Goal: Answer question/provide support

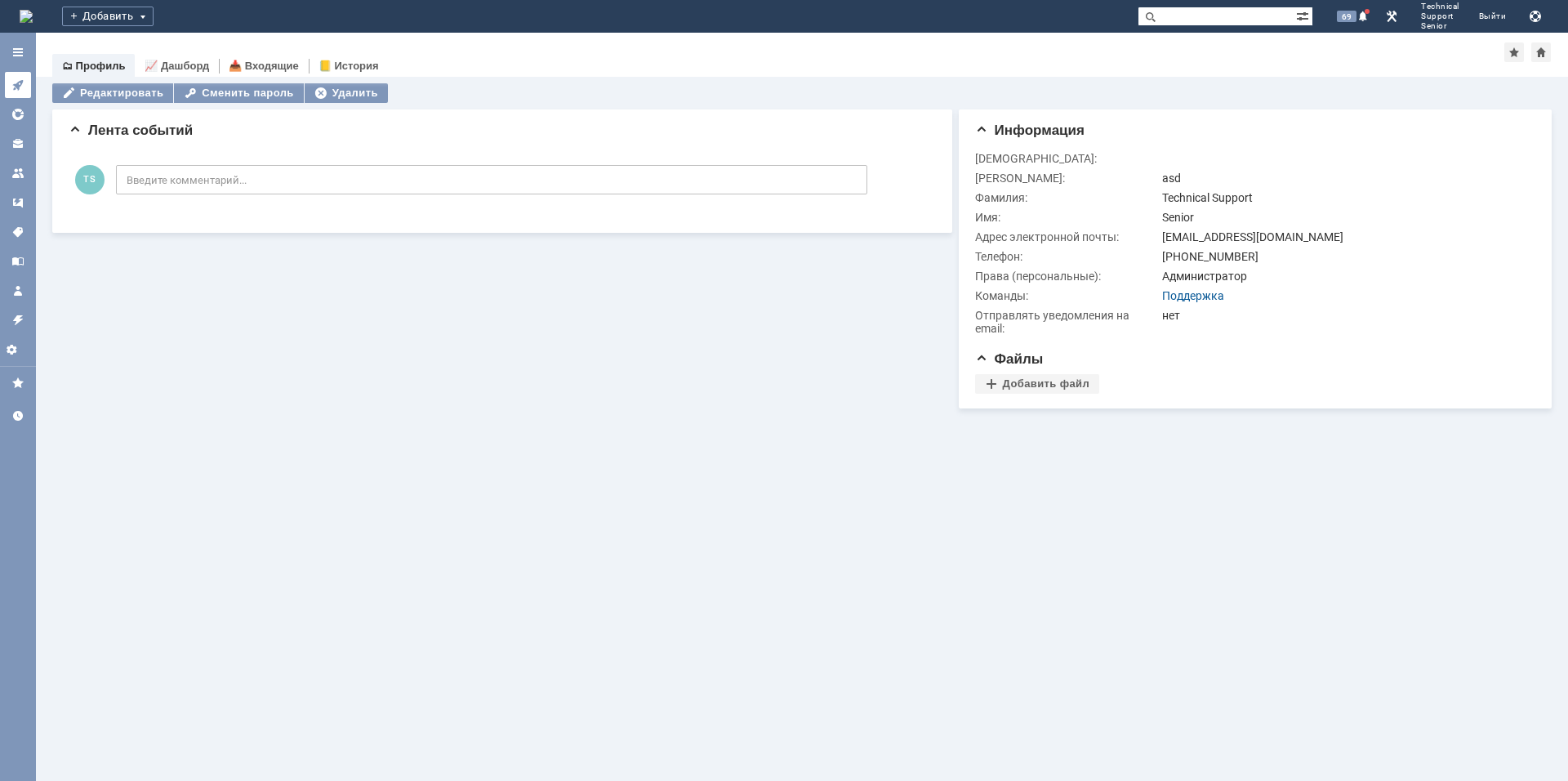
click at [13, 88] on icon at bounding box center [18, 85] width 13 height 13
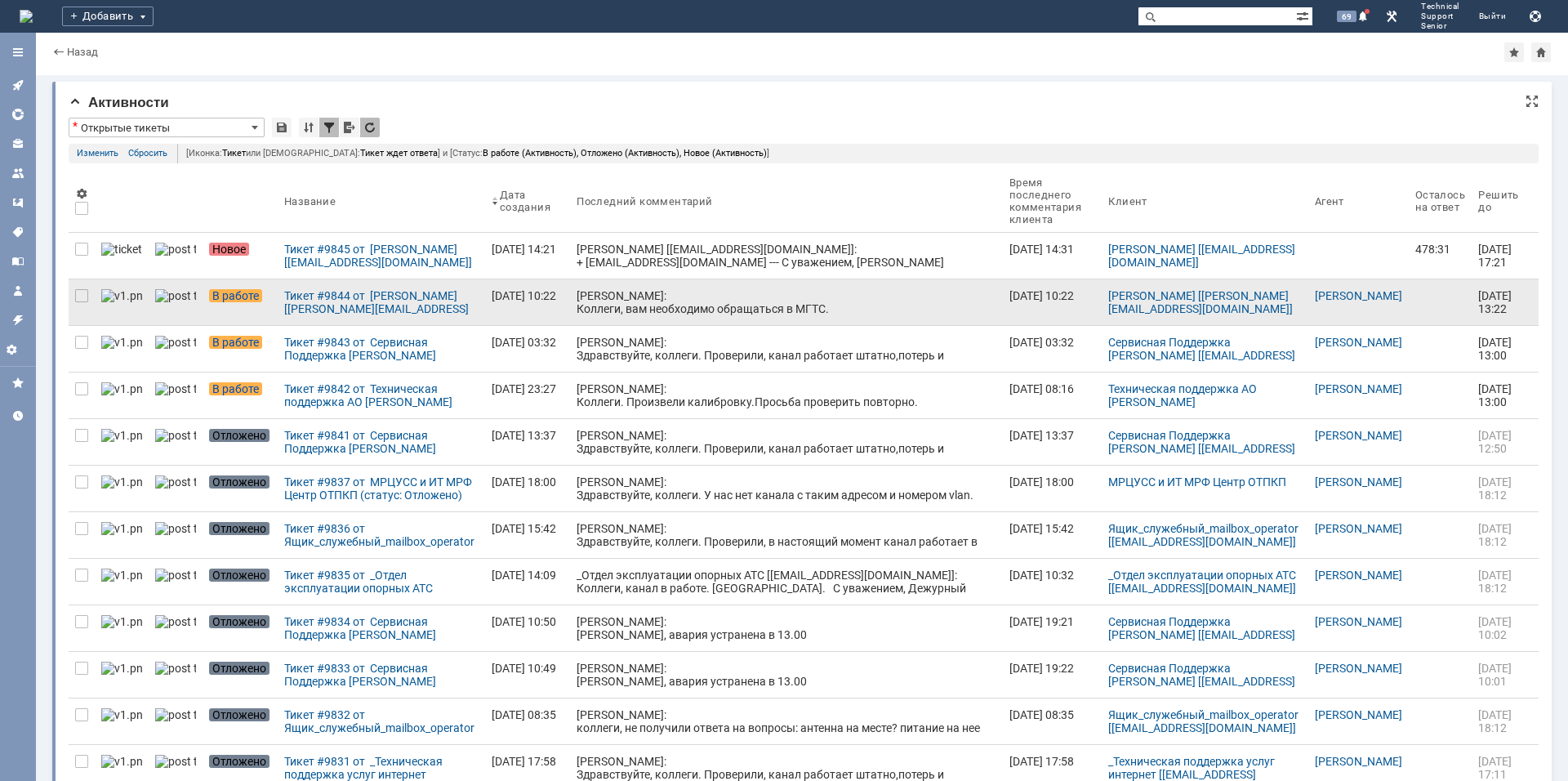
click at [690, 305] on div "[PERSON_NAME]: Коллеги, вам необходимо обращаться в МГТС." at bounding box center [786, 302] width 419 height 26
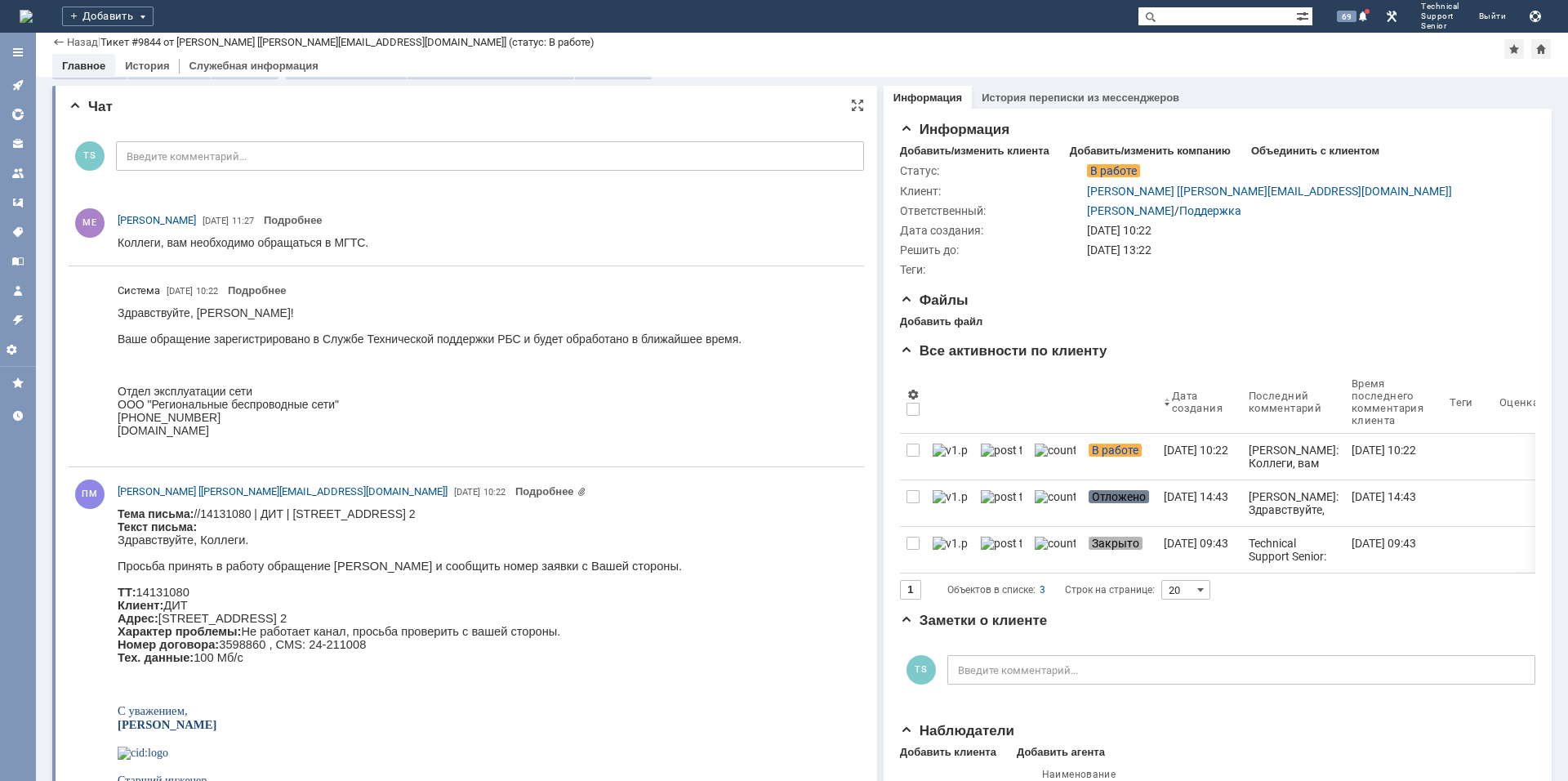
scroll to position [22, 0]
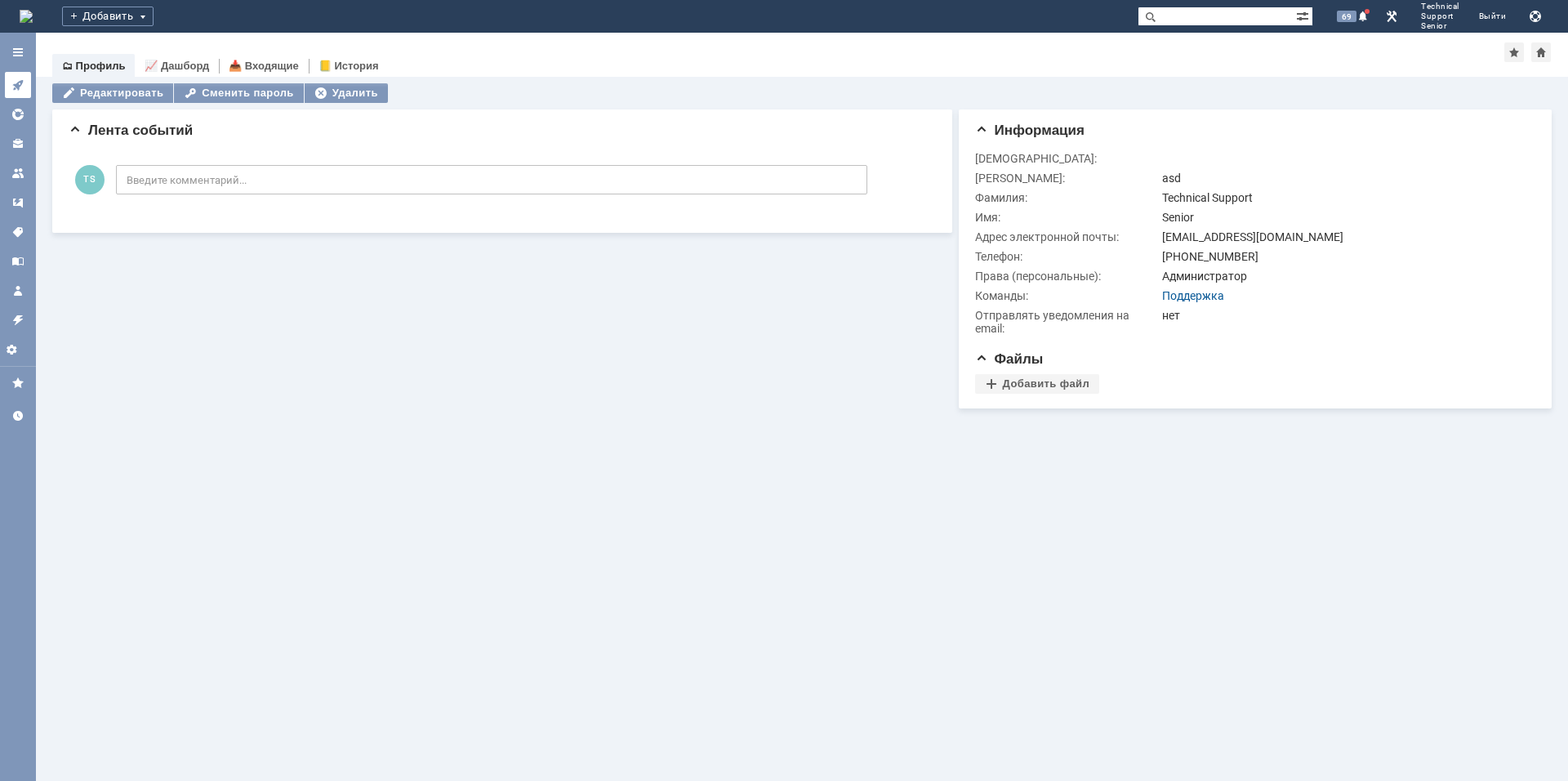
click at [20, 84] on icon at bounding box center [18, 85] width 13 height 13
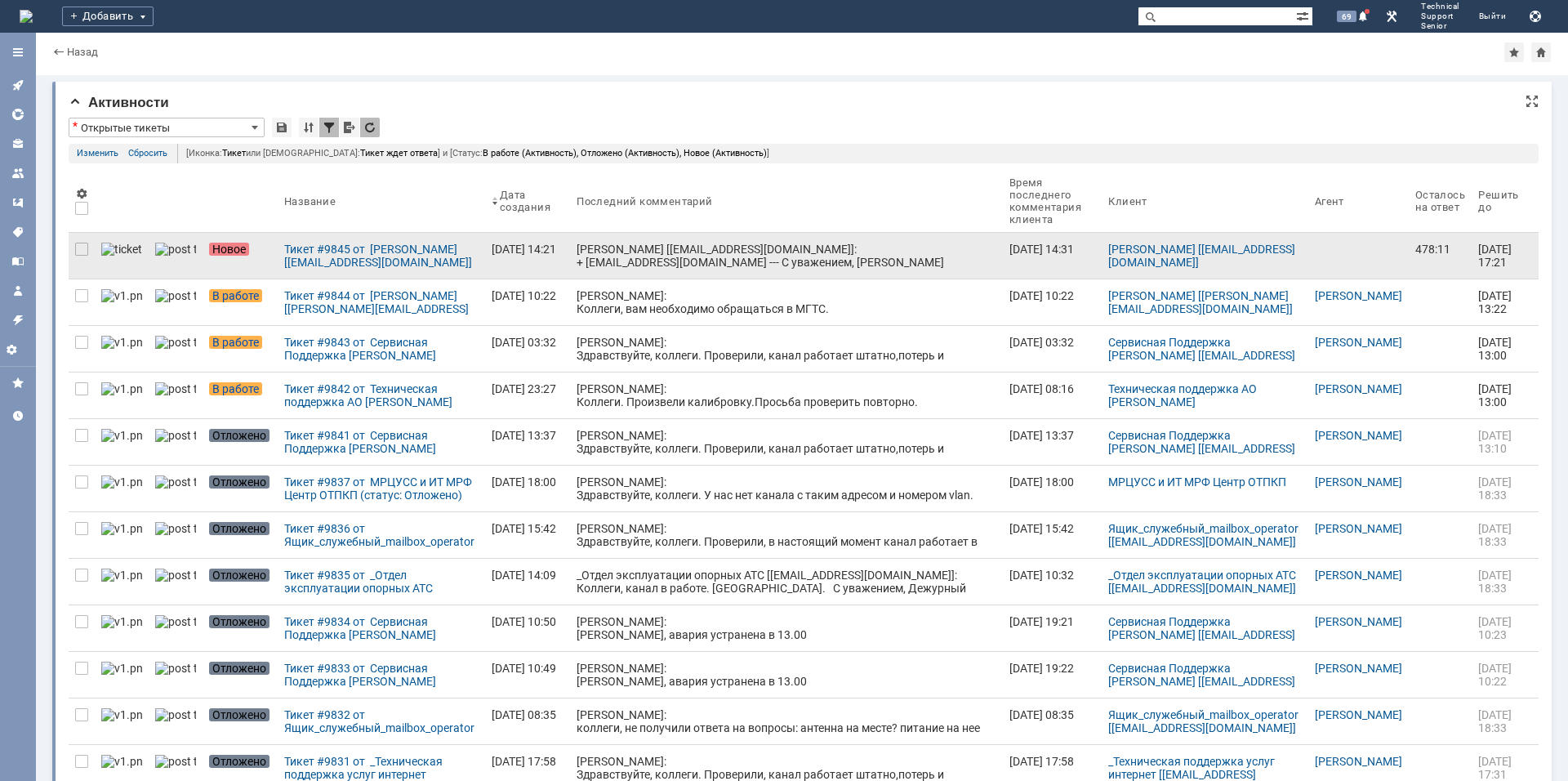
click at [712, 260] on div "[PERSON_NAME] [[EMAIL_ADDRESS][DOMAIN_NAME]]: + [EMAIL_ADDRESS][DOMAIN_NAME] --…" at bounding box center [786, 282] width 419 height 78
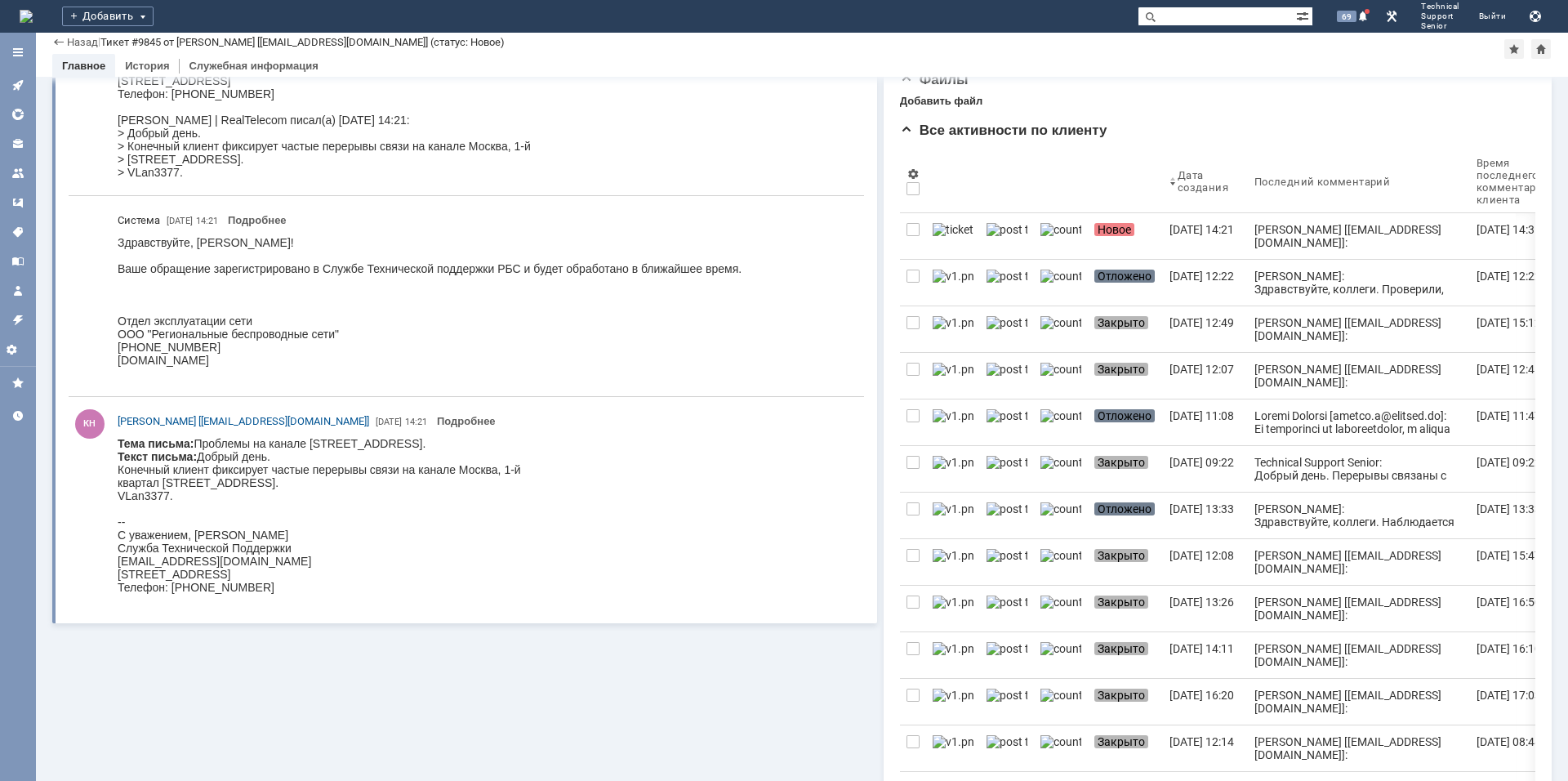
scroll to position [327, 0]
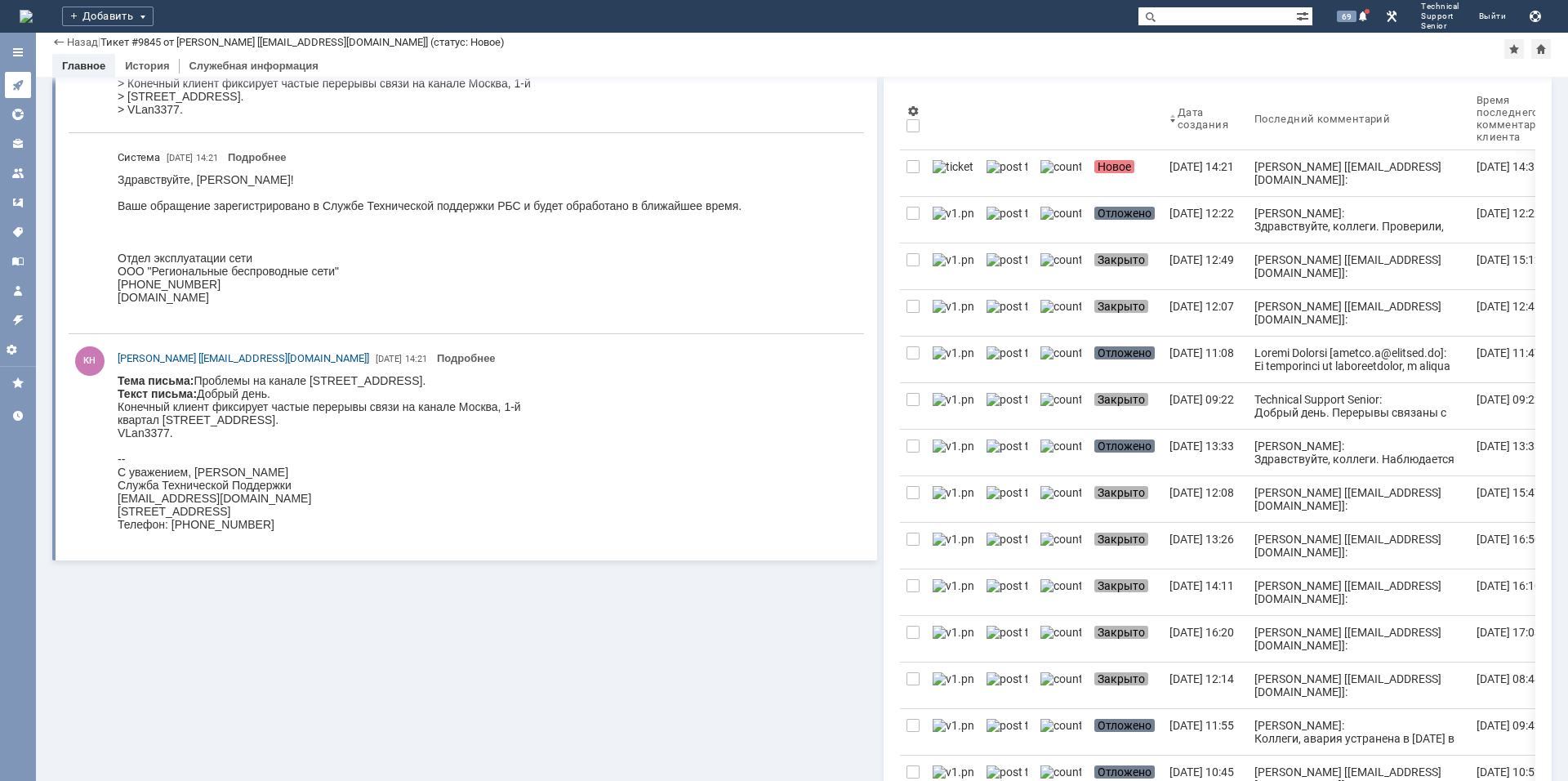
click at [18, 88] on icon at bounding box center [17, 85] width 11 height 11
